Goal: Task Accomplishment & Management: Use online tool/utility

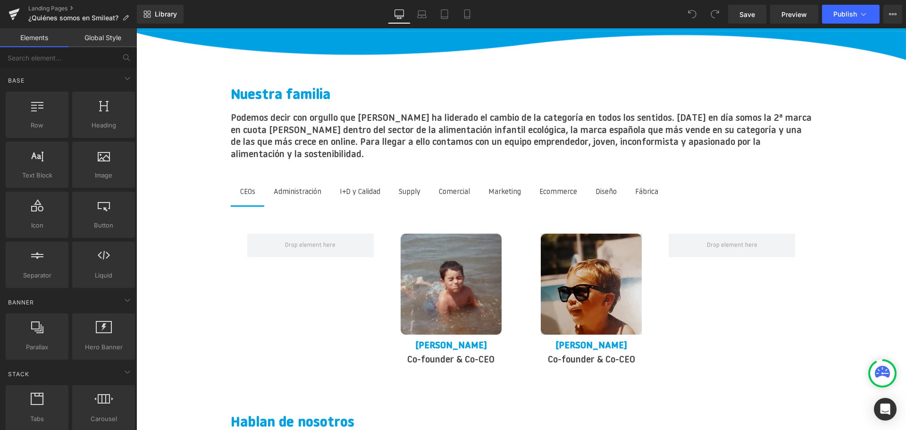
scroll to position [1132, 0]
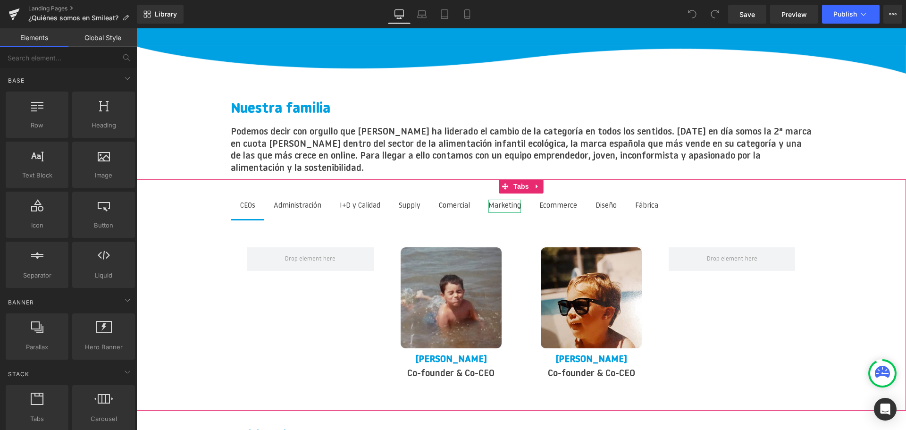
click at [517, 200] on div "Marketing" at bounding box center [504, 206] width 33 height 13
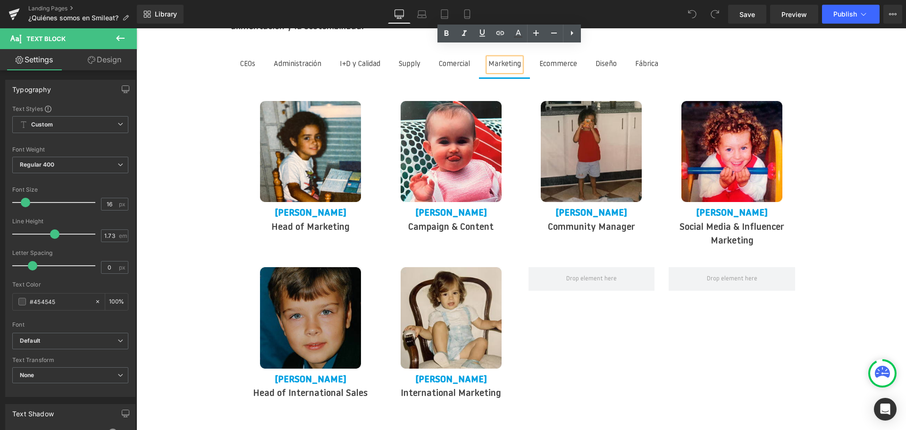
scroll to position [1321, 0]
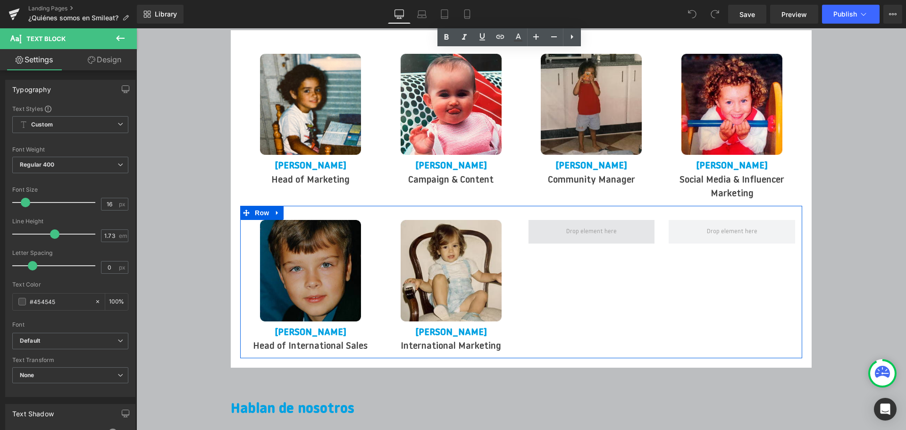
click at [579, 224] on span at bounding box center [591, 232] width 57 height 16
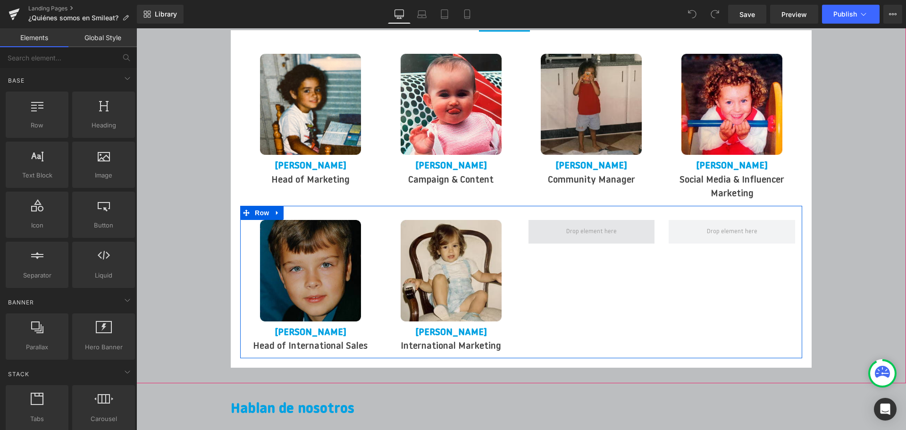
click at [613, 224] on span at bounding box center [591, 232] width 57 height 16
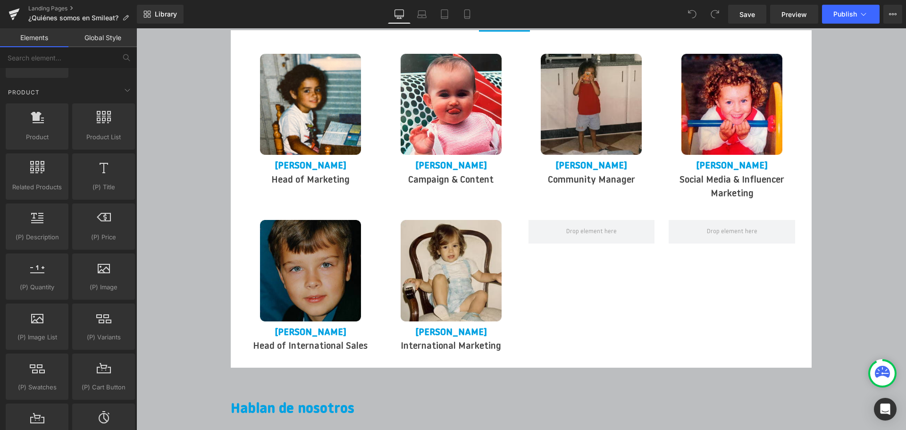
scroll to position [755, 0]
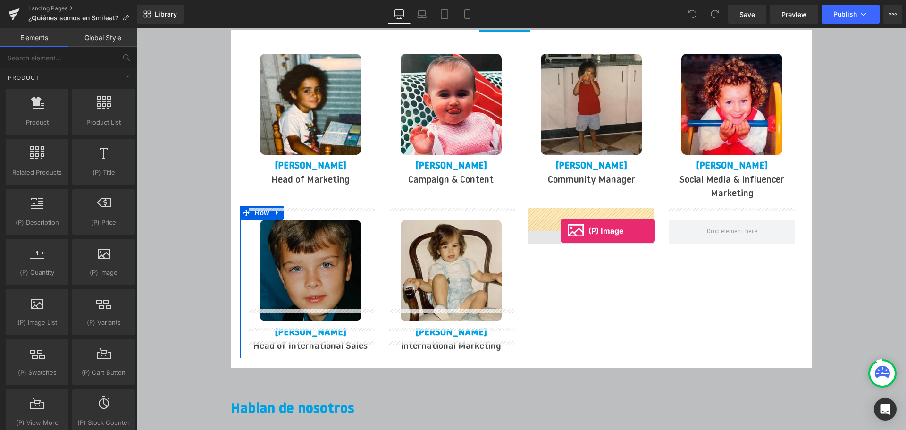
drag, startPoint x: 231, startPoint y: 286, endPoint x: 560, endPoint y: 231, distance: 334.4
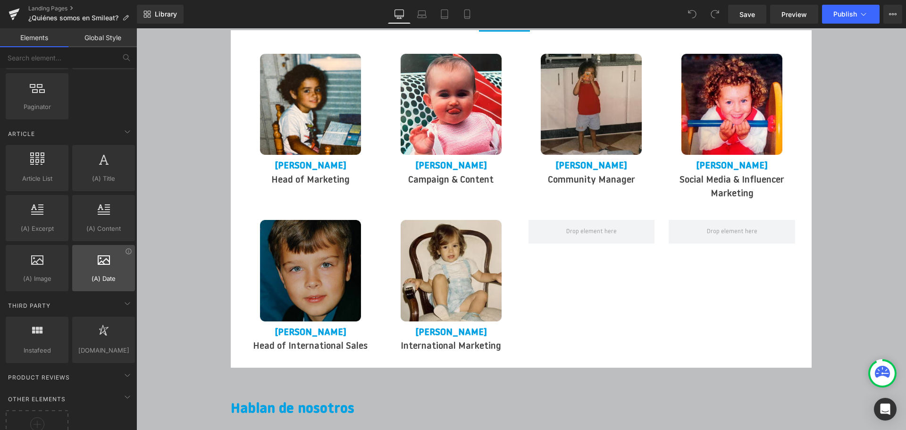
scroll to position [1604, 0]
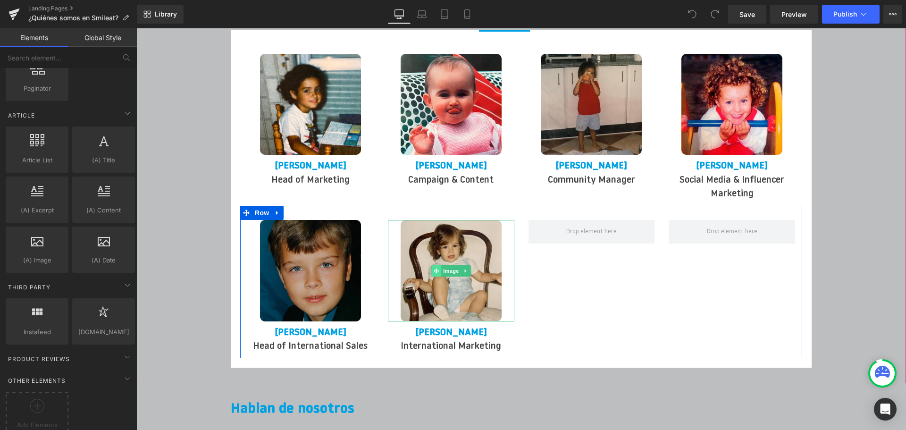
click at [435, 268] on icon at bounding box center [436, 270] width 5 height 5
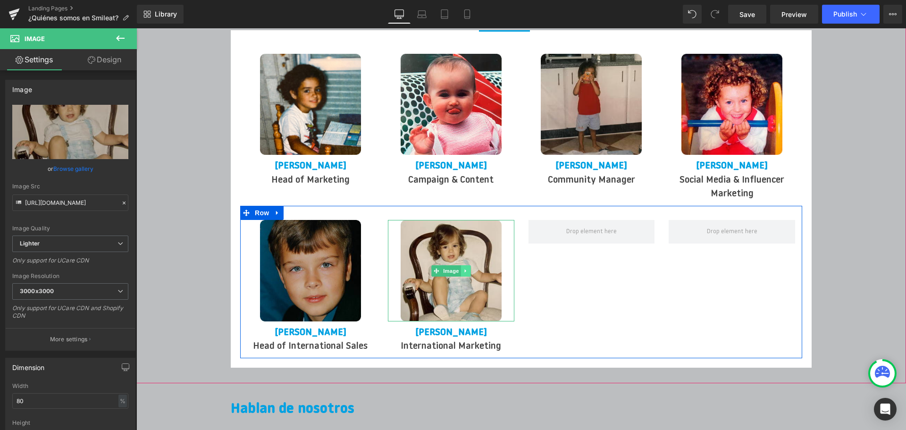
click at [467, 268] on icon at bounding box center [465, 271] width 5 height 6
click at [462, 268] on icon at bounding box center [460, 270] width 5 height 5
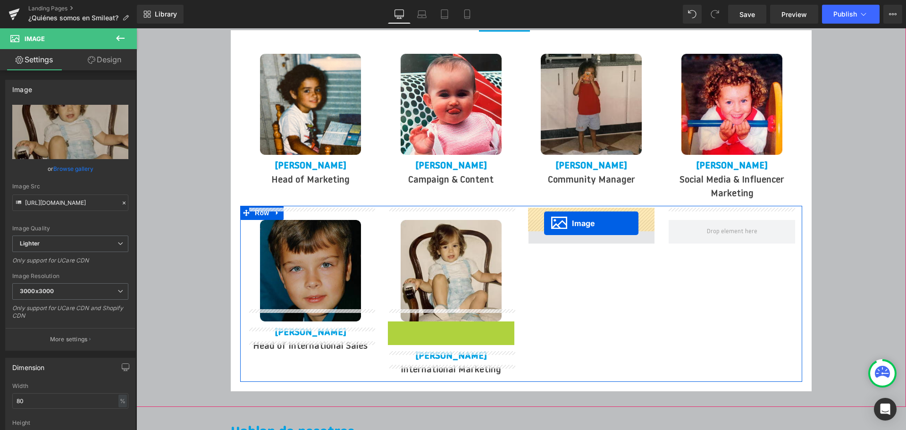
drag, startPoint x: 436, startPoint y: 358, endPoint x: 544, endPoint y: 223, distance: 172.5
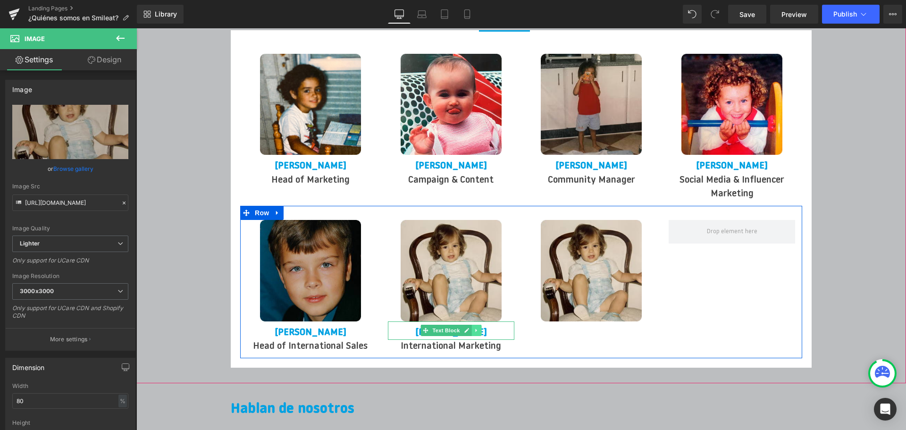
click at [476, 329] on icon at bounding box center [475, 330] width 1 height 3
click at [472, 328] on icon at bounding box center [471, 330] width 5 height 5
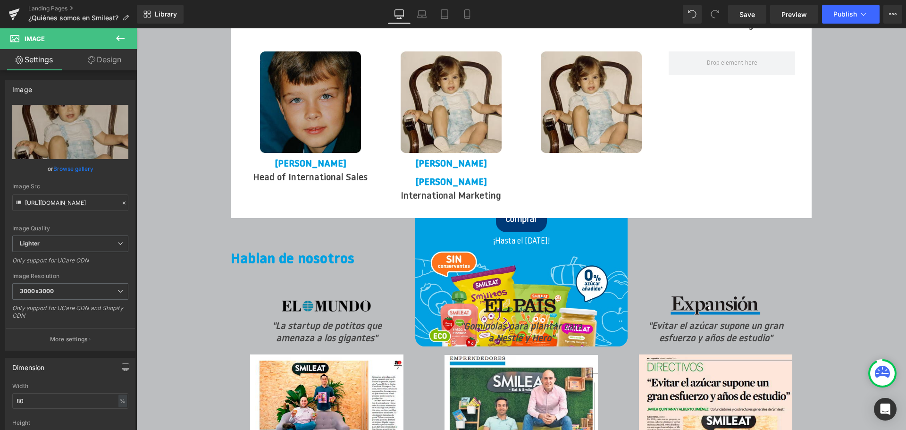
scroll to position [1488, 0]
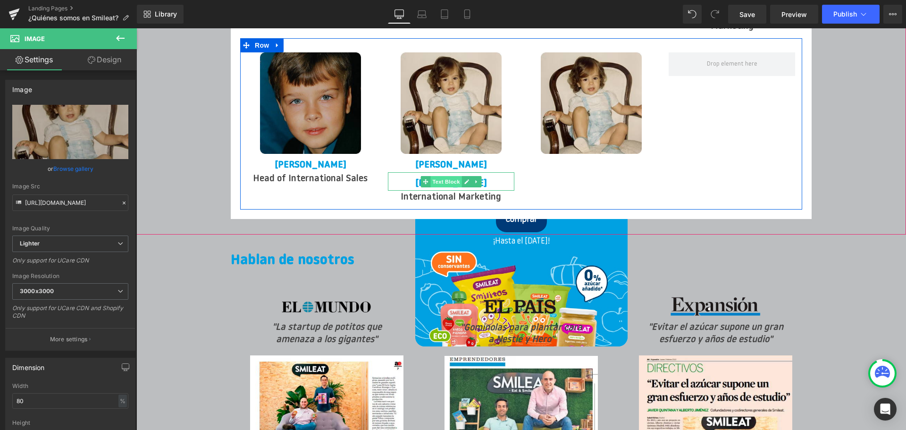
click at [456, 176] on span "Text Block" at bounding box center [445, 181] width 31 height 11
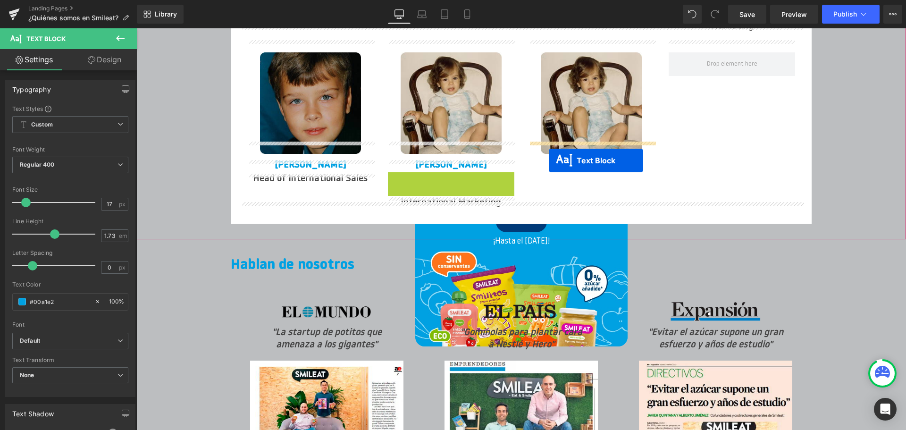
drag, startPoint x: 426, startPoint y: 167, endPoint x: 549, endPoint y: 160, distance: 122.4
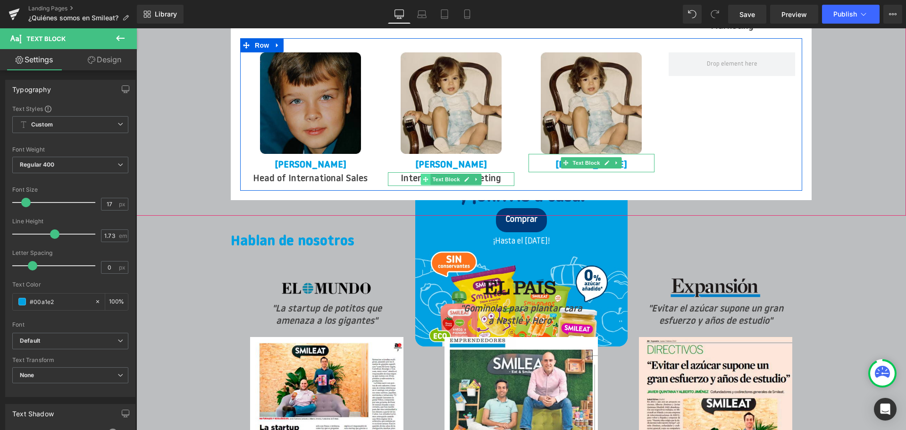
click at [423, 176] on icon at bounding box center [425, 178] width 5 height 5
click at [466, 177] on icon at bounding box center [466, 179] width 5 height 5
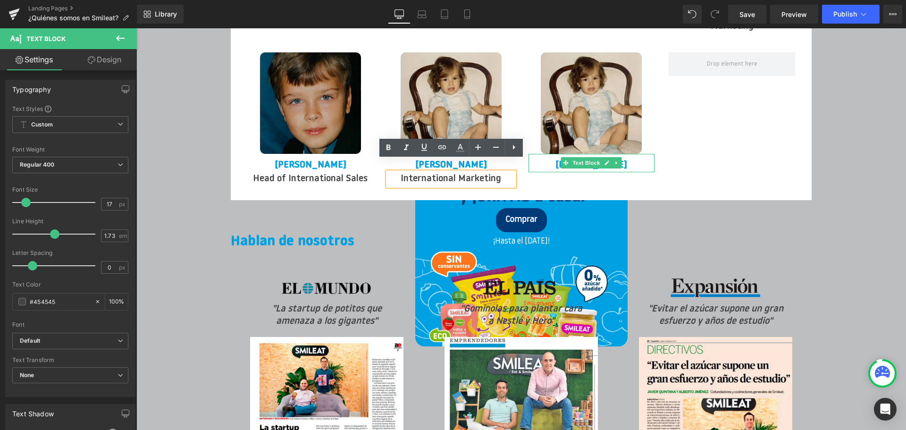
click at [521, 176] on div "Image [PERSON_NAME] Text Block Head of International Sales Text Block Image [PE…" at bounding box center [521, 114] width 562 height 152
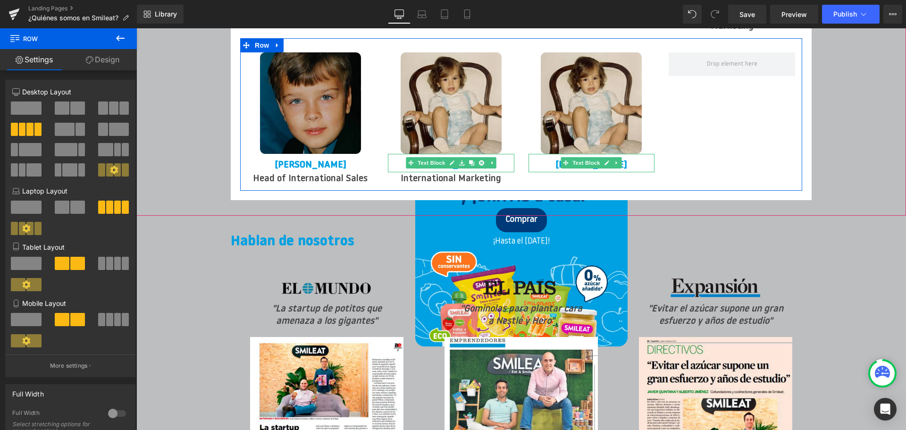
click at [508, 159] on p "[PERSON_NAME]" at bounding box center [451, 166] width 126 height 14
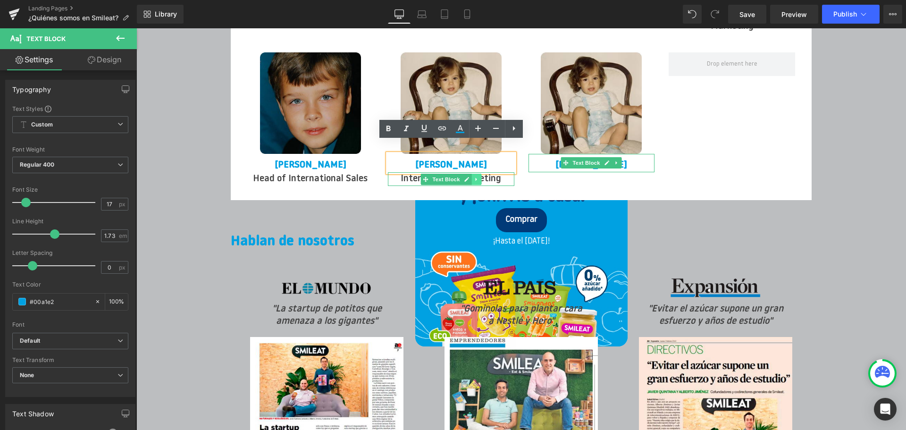
click at [473, 174] on link at bounding box center [476, 179] width 10 height 11
click at [473, 176] on icon at bounding box center [471, 178] width 5 height 5
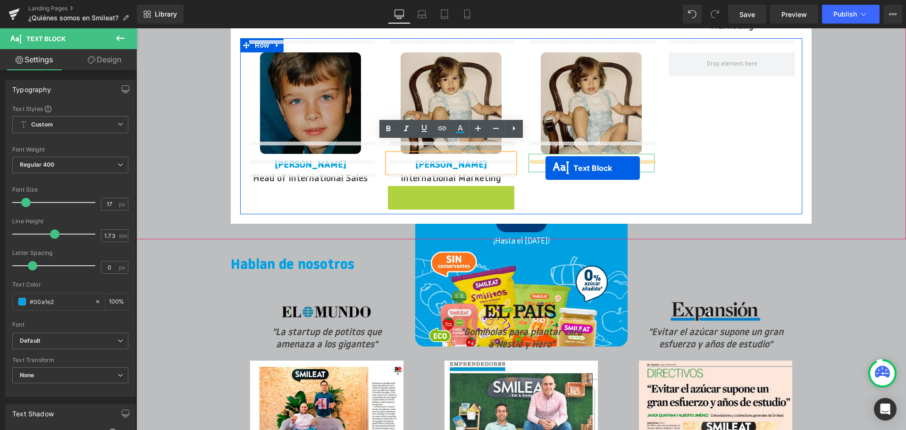
drag, startPoint x: 427, startPoint y: 182, endPoint x: 545, endPoint y: 168, distance: 118.7
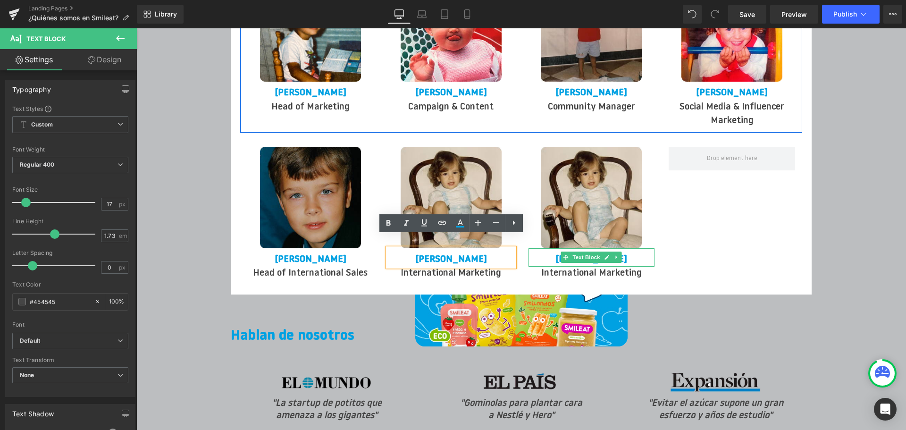
scroll to position [1347, 0]
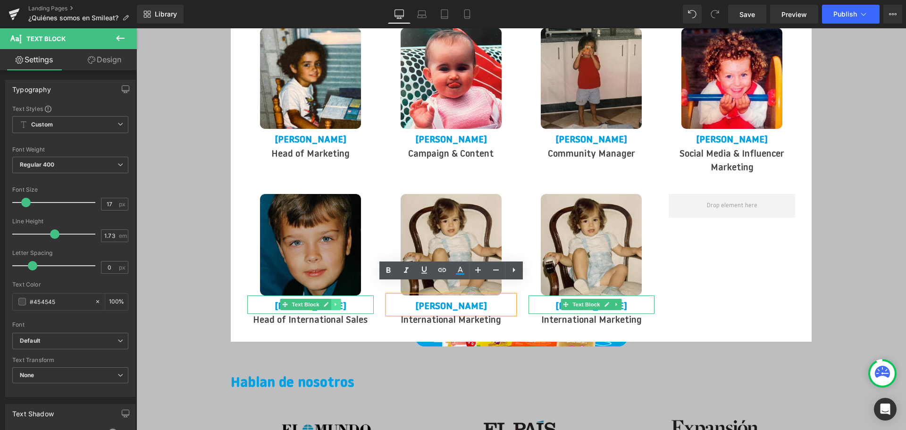
click at [334, 299] on link at bounding box center [336, 304] width 10 height 11
click at [362, 300] on p "[PERSON_NAME]" at bounding box center [310, 307] width 126 height 14
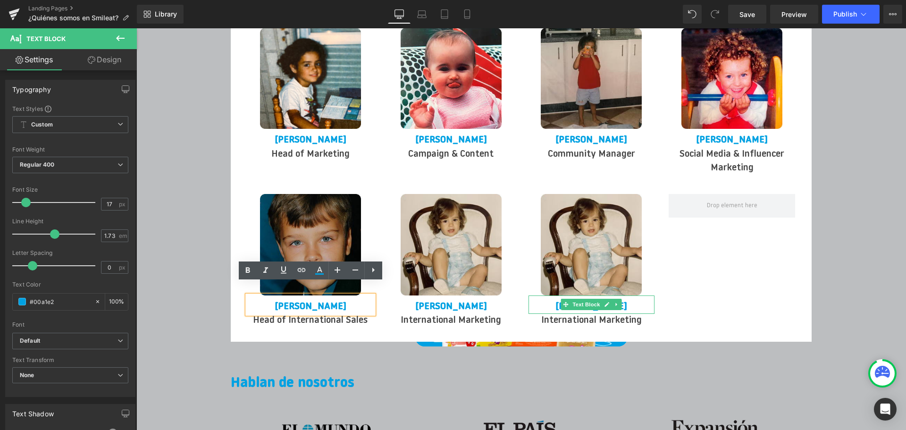
drag, startPoint x: 346, startPoint y: 296, endPoint x: 278, endPoint y: 298, distance: 68.0
click at [278, 300] on p "[PERSON_NAME]" at bounding box center [310, 307] width 126 height 14
copy strong "[PERSON_NAME]"
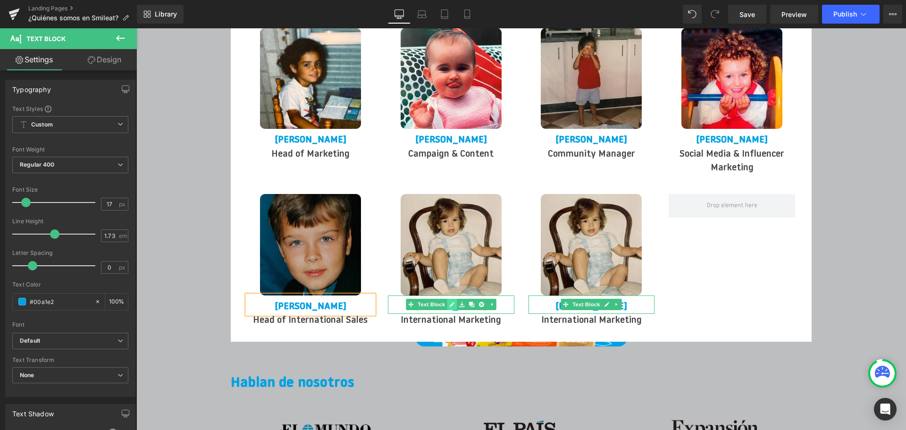
click at [451, 302] on icon at bounding box center [452, 304] width 5 height 5
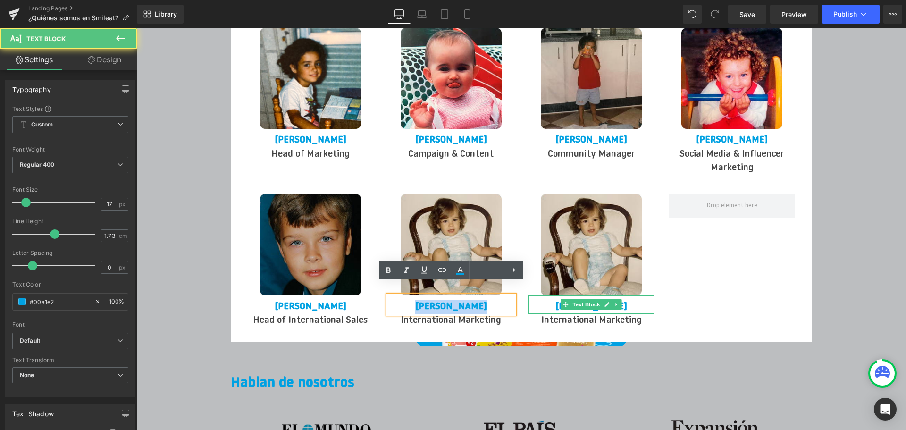
drag, startPoint x: 485, startPoint y: 295, endPoint x: 419, endPoint y: 293, distance: 66.6
click at [419, 300] on p "[PERSON_NAME]" at bounding box center [451, 307] width 126 height 14
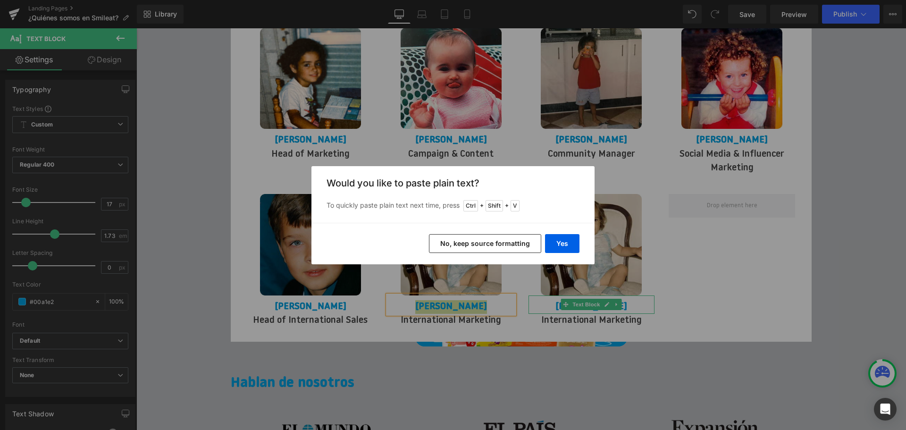
click at [527, 248] on button "No, keep source formatting" at bounding box center [485, 243] width 112 height 19
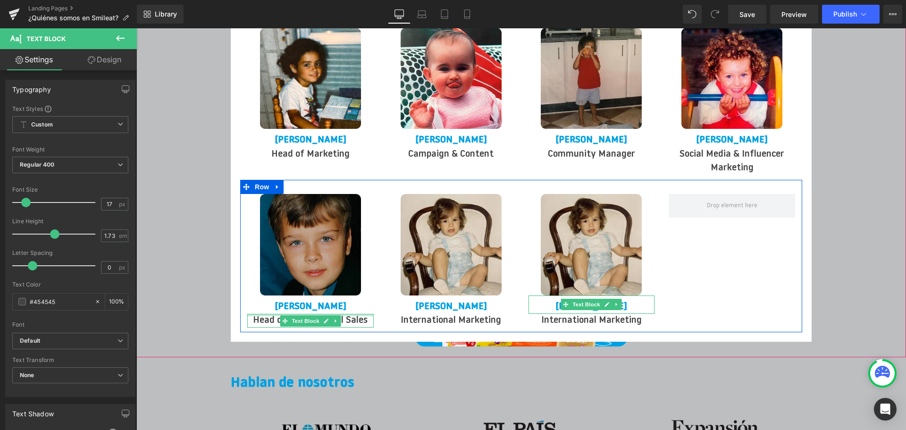
drag, startPoint x: 365, startPoint y: 309, endPoint x: 273, endPoint y: 302, distance: 92.7
click at [273, 314] on div "Head of International Sales Text Block" at bounding box center [310, 321] width 126 height 14
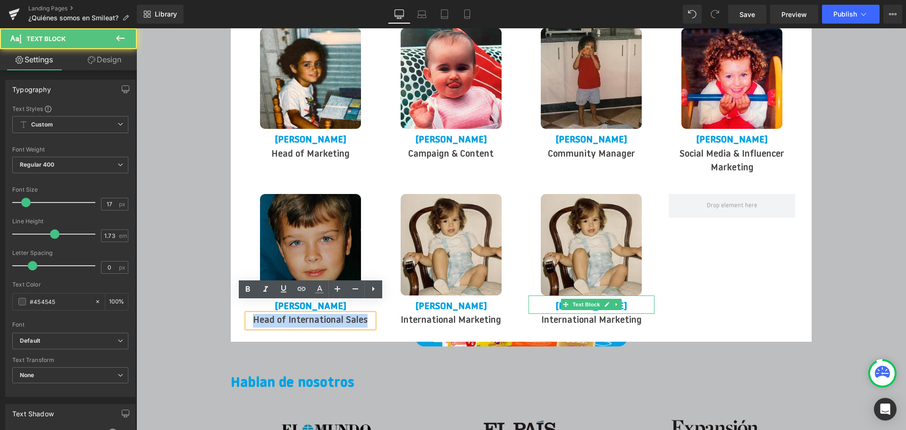
drag, startPoint x: 256, startPoint y: 309, endPoint x: 366, endPoint y: 315, distance: 109.6
click at [366, 315] on p "Head of International Sales" at bounding box center [310, 321] width 126 height 14
copy p "Head of International Sales"
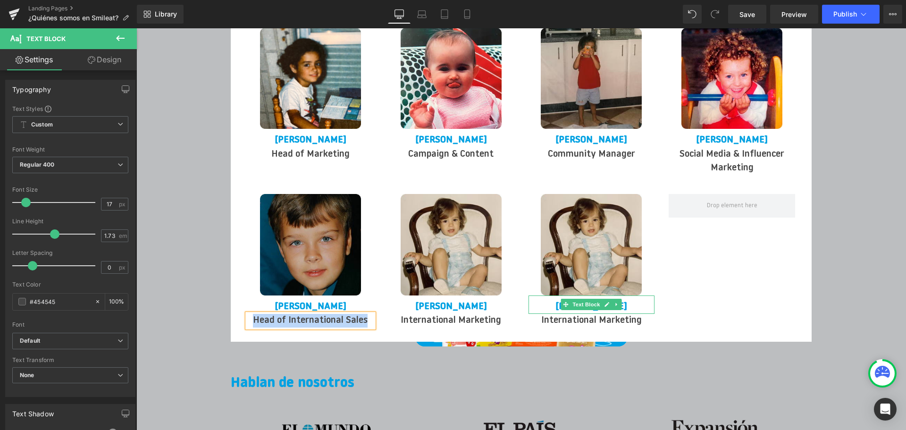
click at [474, 315] on link at bounding box center [472, 320] width 10 height 11
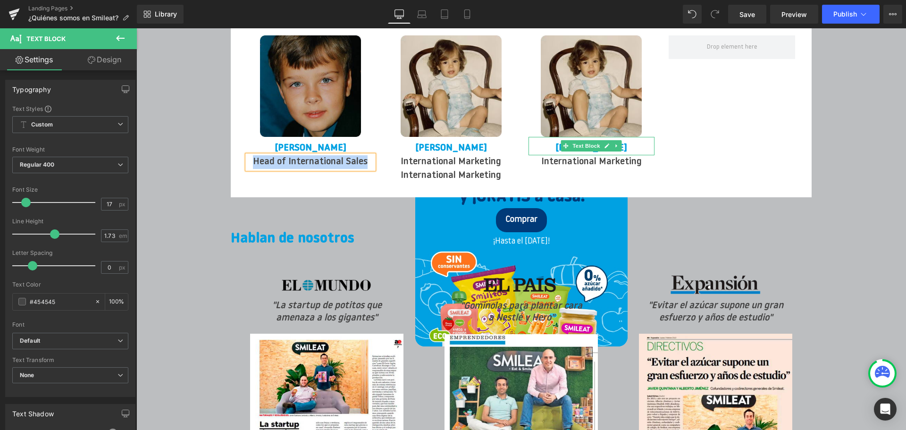
scroll to position [1502, 0]
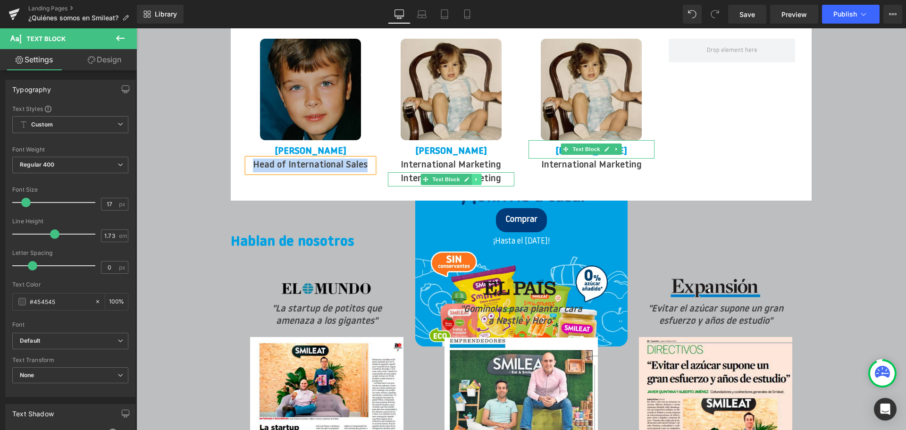
click at [478, 176] on icon at bounding box center [476, 179] width 5 height 6
click at [480, 177] on icon at bounding box center [480, 179] width 5 height 5
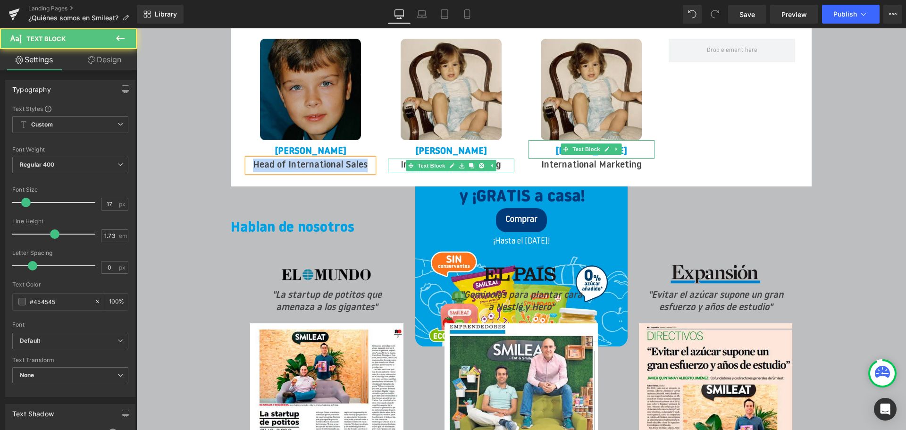
click at [505, 159] on p "International Marketing" at bounding box center [451, 166] width 126 height 14
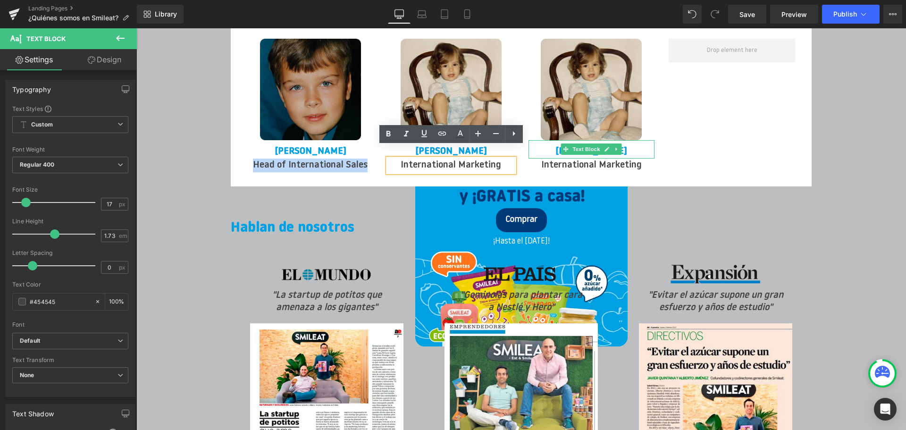
drag, startPoint x: 501, startPoint y: 157, endPoint x: 397, endPoint y: 151, distance: 104.4
click at [397, 159] on p "International Marketing" at bounding box center [451, 166] width 126 height 14
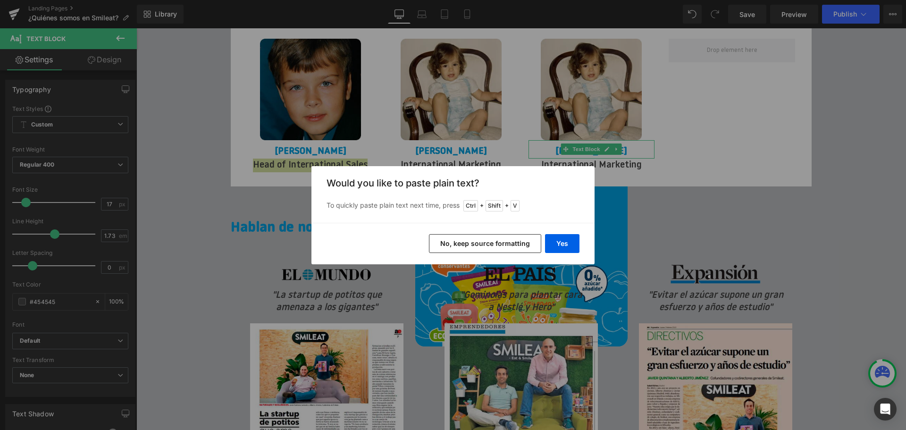
click at [505, 239] on button "No, keep source formatting" at bounding box center [485, 243] width 112 height 19
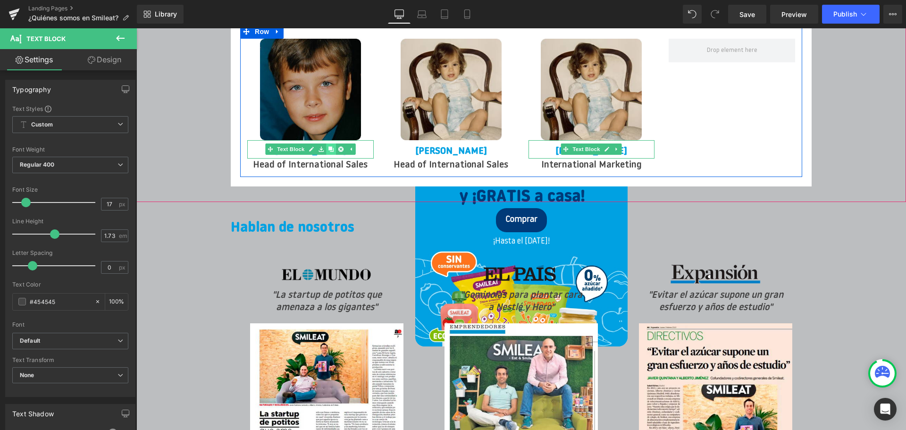
click at [329, 146] on icon at bounding box center [330, 149] width 5 height 6
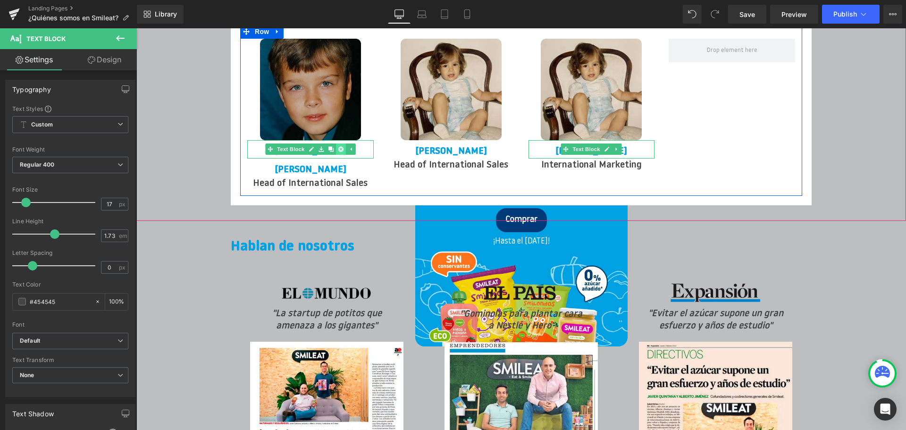
click at [342, 147] on icon at bounding box center [340, 149] width 5 height 5
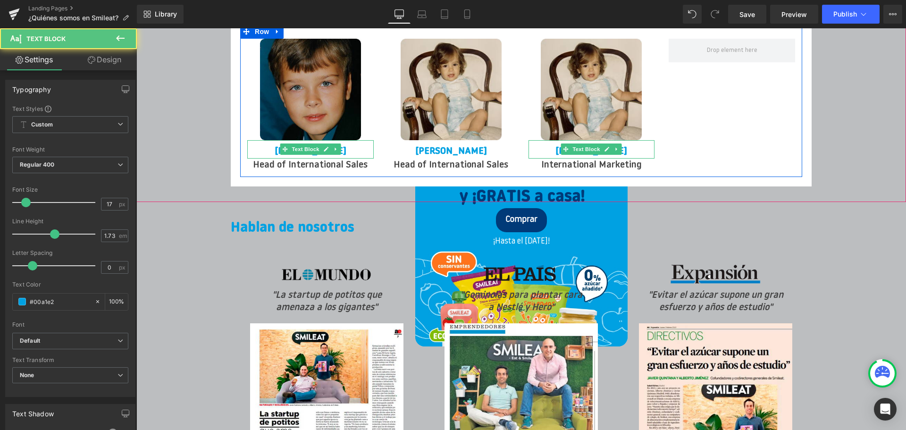
click at [357, 145] on p "[PERSON_NAME]" at bounding box center [310, 152] width 126 height 14
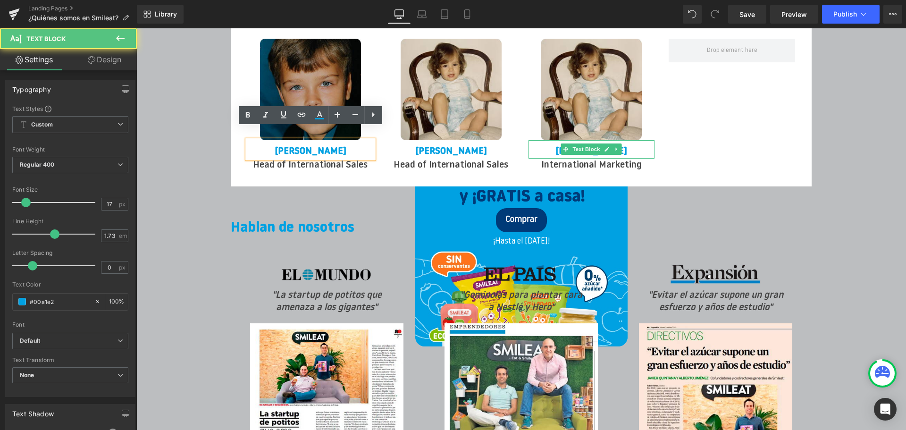
click at [323, 147] on strong "[PERSON_NAME]" at bounding box center [311, 151] width 72 height 9
drag, startPoint x: 341, startPoint y: 139, endPoint x: 280, endPoint y: 145, distance: 61.6
click at [280, 147] on strong "[PERSON_NAME]" at bounding box center [311, 151] width 72 height 9
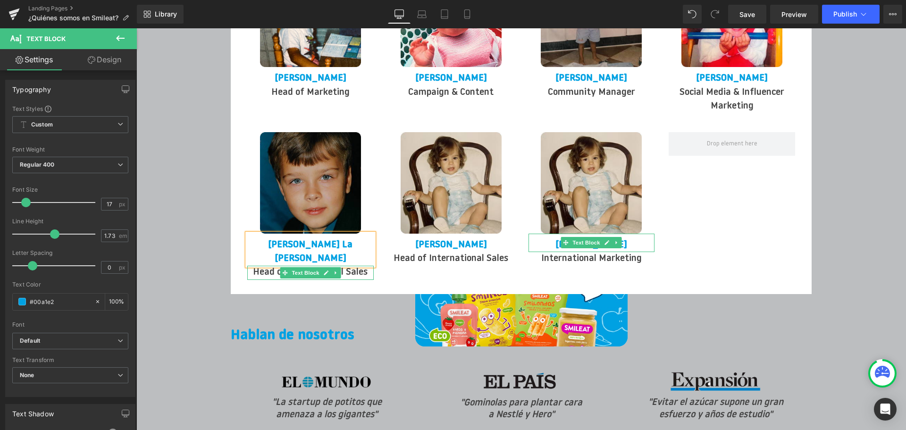
scroll to position [1408, 0]
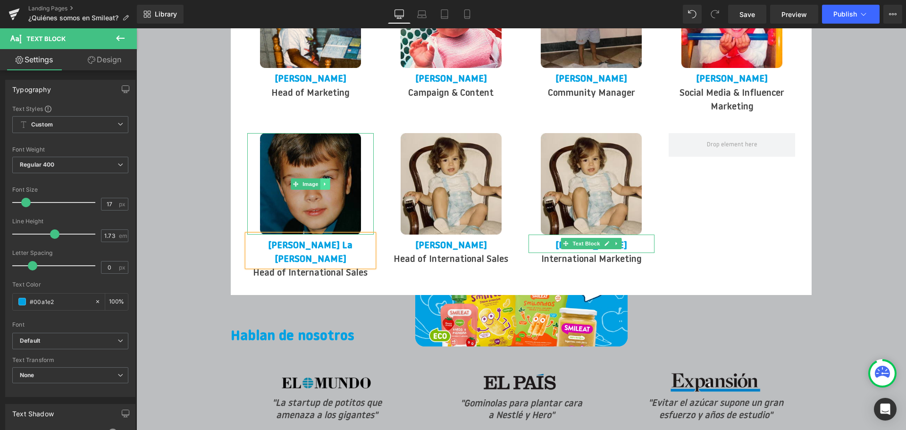
click at [325, 182] on icon at bounding box center [324, 183] width 1 height 3
click at [303, 144] on img at bounding box center [310, 183] width 101 height 101
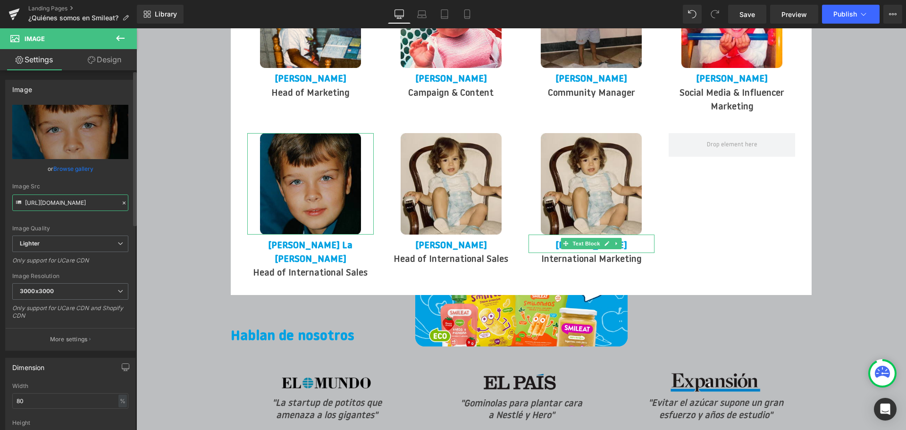
scroll to position [0, 329]
drag, startPoint x: 25, startPoint y: 202, endPoint x: 116, endPoint y: 210, distance: 90.5
click at [116, 210] on input "[URL][DOMAIN_NAME]" at bounding box center [70, 202] width 116 height 17
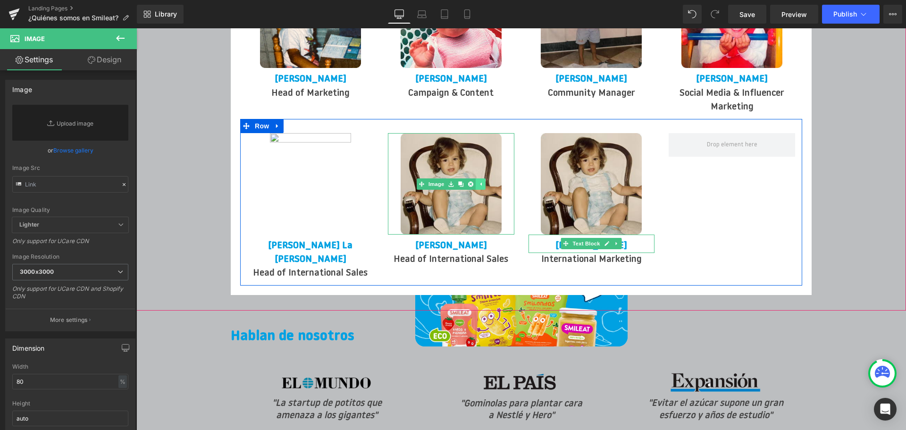
click at [484, 178] on link at bounding box center [481, 183] width 10 height 11
click at [455, 178] on span "Image" at bounding box center [451, 183] width 20 height 11
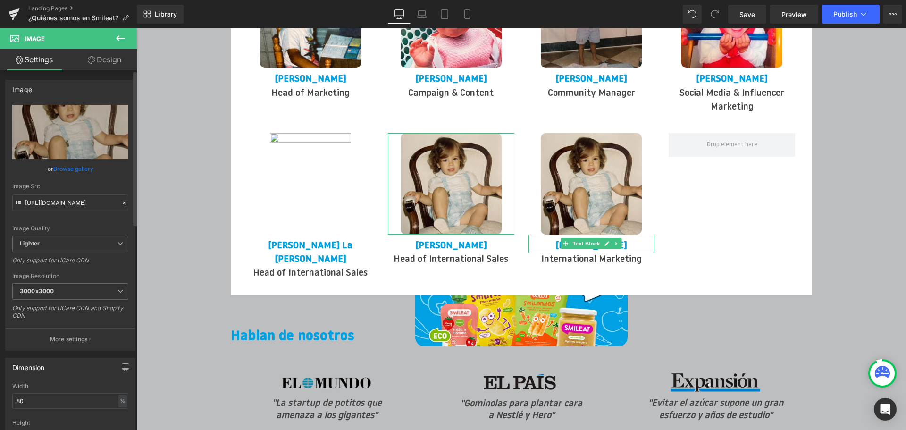
click at [121, 202] on icon at bounding box center [124, 203] width 7 height 7
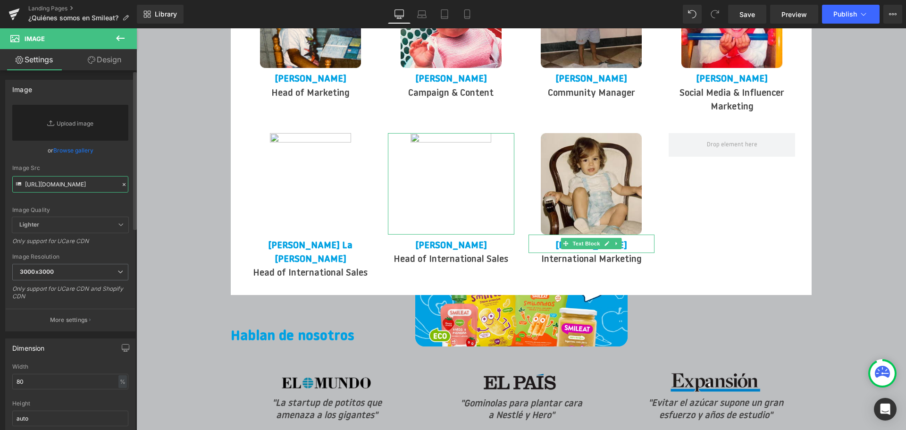
click at [93, 186] on input "[URL][DOMAIN_NAME]" at bounding box center [70, 184] width 116 height 17
paste input "[URL][DOMAIN_NAME]"
type input "[URL][DOMAIN_NAME]"
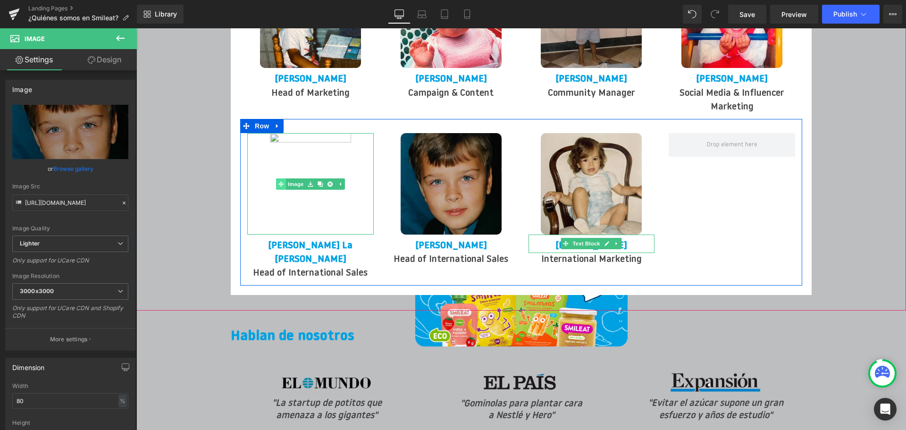
click at [280, 173] on div "Image" at bounding box center [310, 183] width 126 height 101
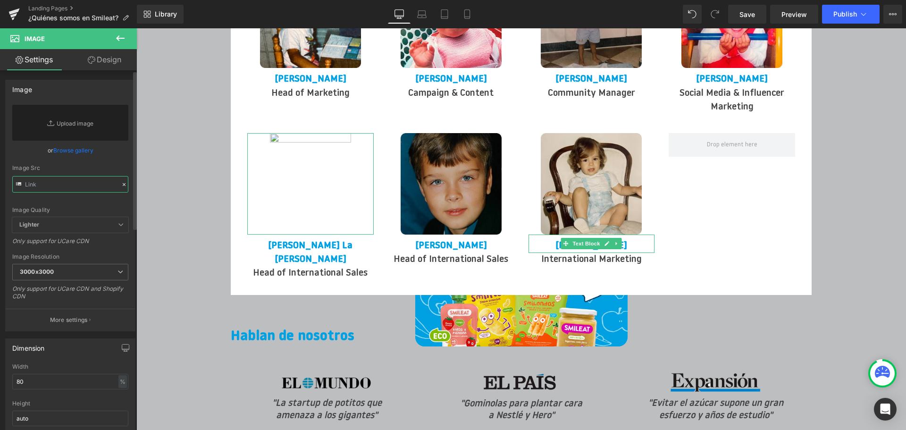
click at [82, 183] on input "text" at bounding box center [70, 184] width 116 height 17
paste input "[URL][DOMAIN_NAME]"
type input "[URL][DOMAIN_NAME]"
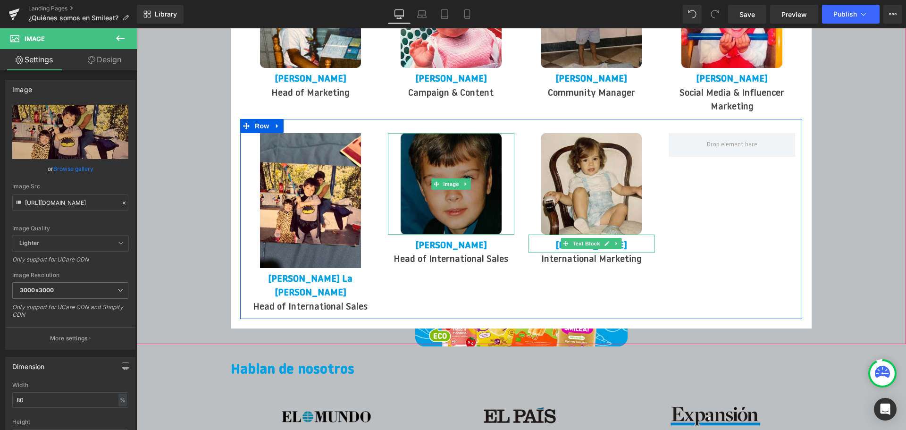
click at [420, 147] on img at bounding box center [450, 183] width 101 height 101
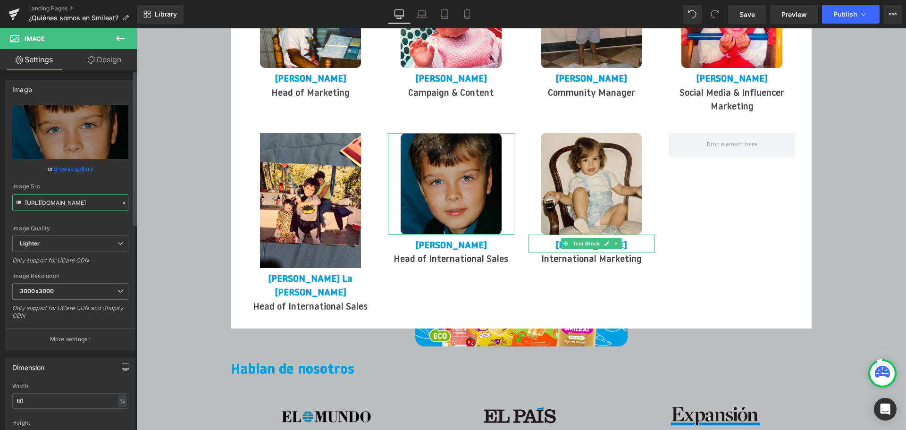
scroll to position [0, 329]
drag, startPoint x: 81, startPoint y: 201, endPoint x: 116, endPoint y: 209, distance: 35.8
click at [116, 209] on input "[URL][DOMAIN_NAME]" at bounding box center [70, 202] width 116 height 17
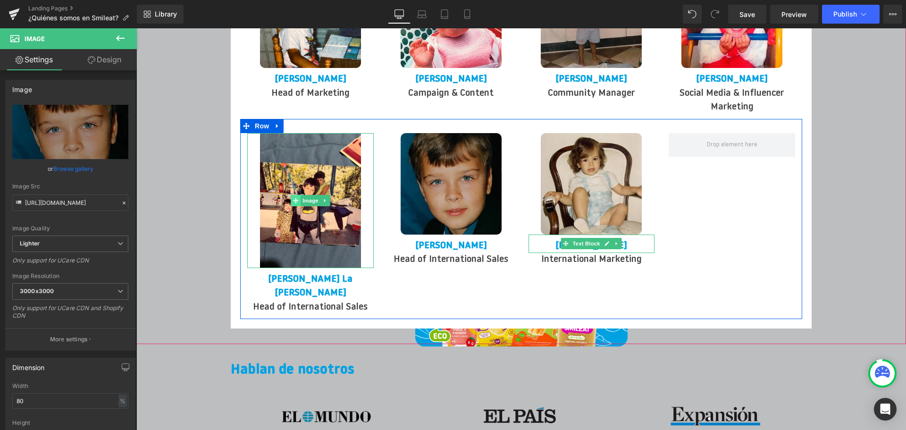
click at [296, 198] on icon at bounding box center [295, 200] width 5 height 5
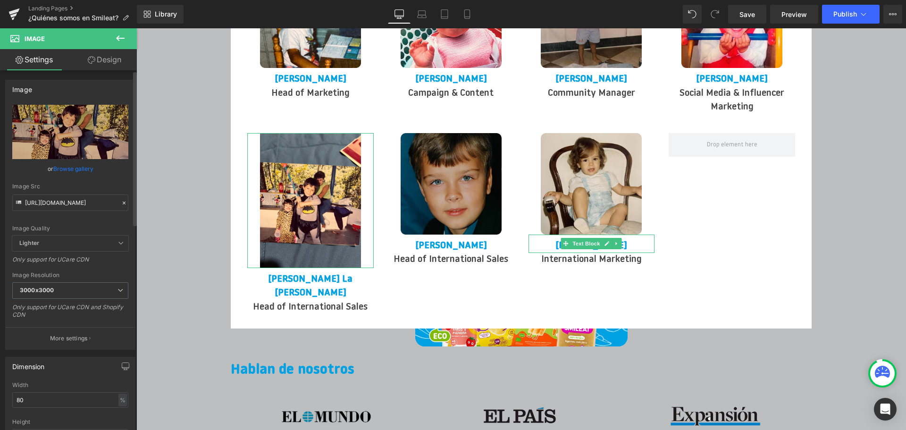
click at [121, 202] on icon at bounding box center [124, 203] width 7 height 7
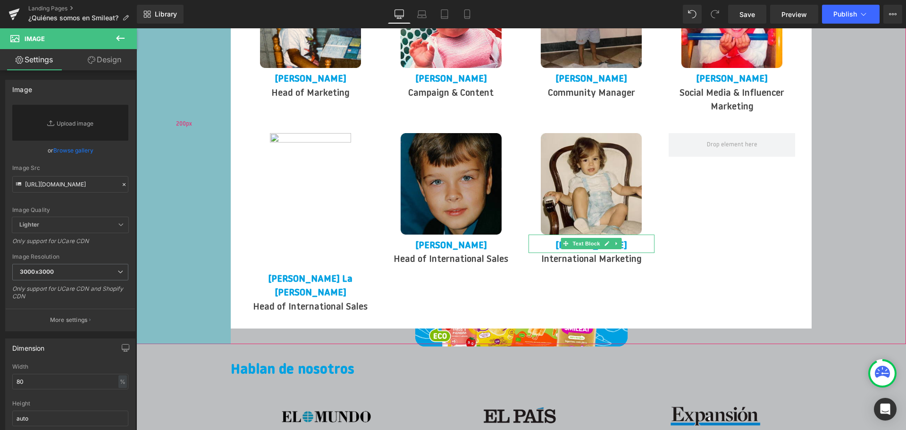
click at [197, 176] on div "200px" at bounding box center [183, 124] width 94 height 440
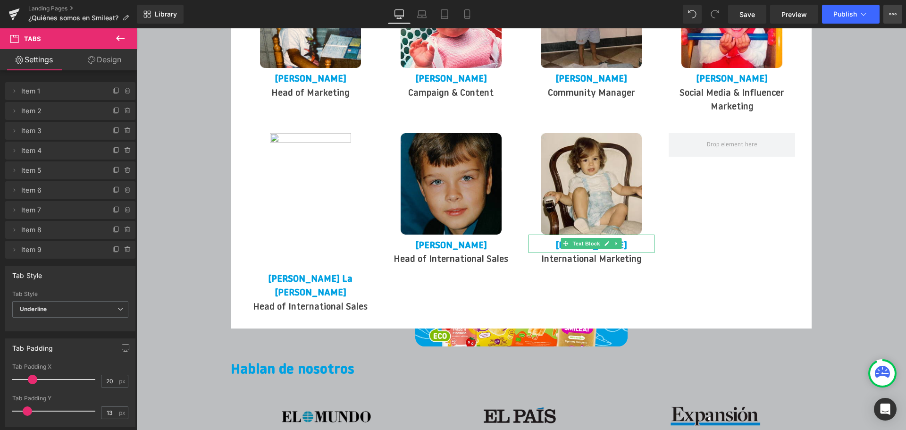
click at [891, 15] on icon at bounding box center [893, 14] width 8 height 8
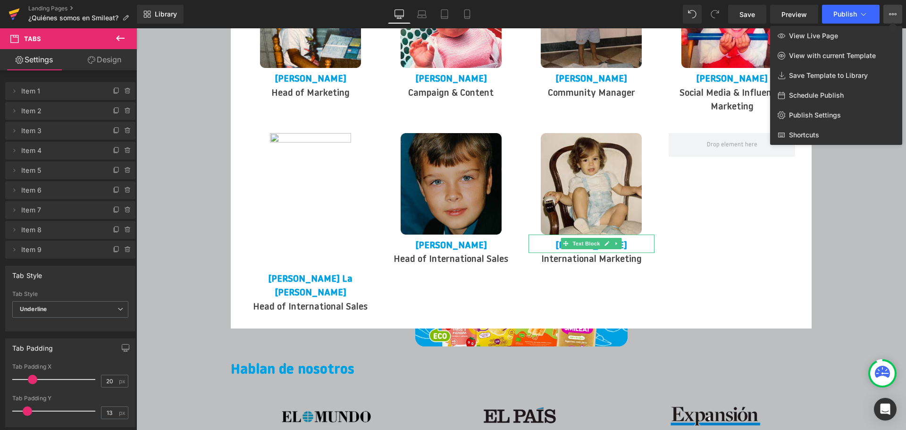
click at [8, 10] on icon at bounding box center [13, 14] width 11 height 24
